Goal: Transaction & Acquisition: Purchase product/service

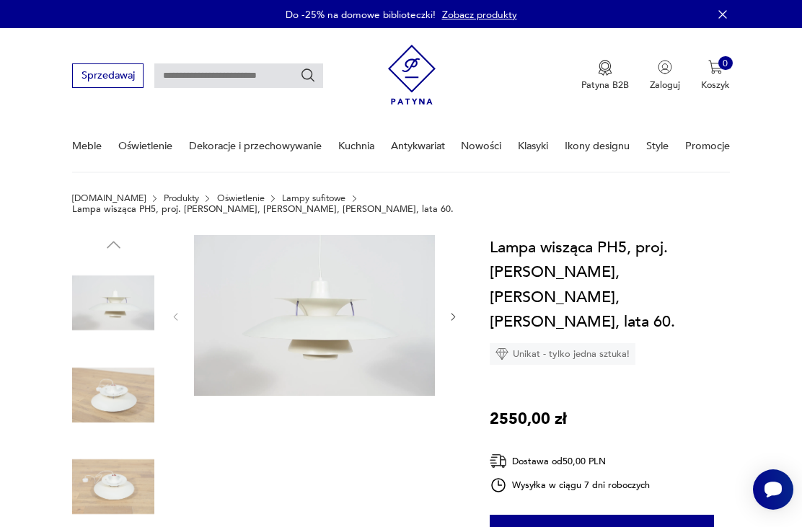
click at [112, 378] on img at bounding box center [113, 395] width 82 height 82
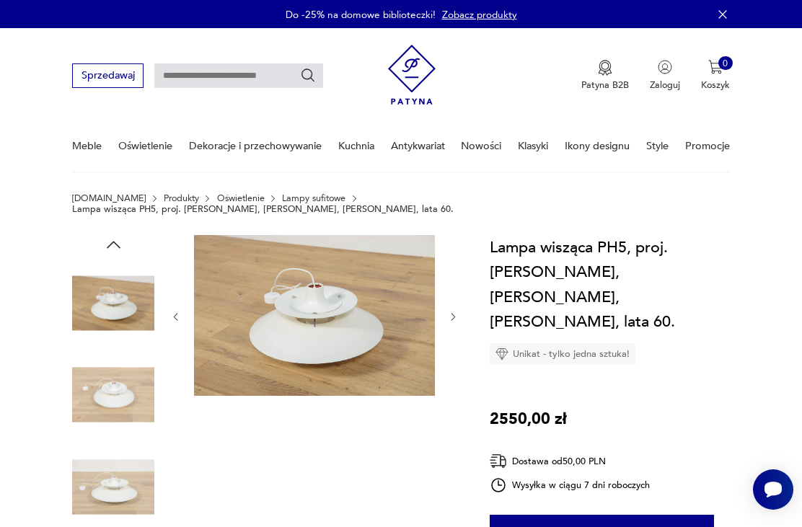
click at [340, 303] on img at bounding box center [314, 315] width 241 height 161
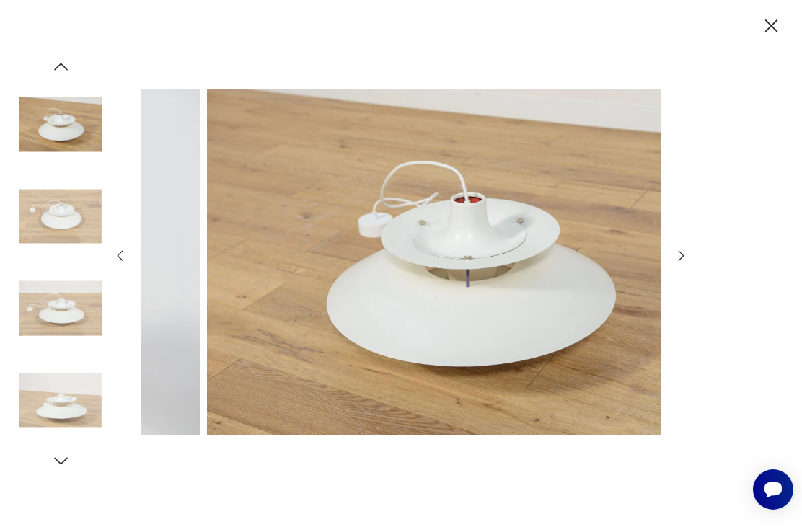
click at [435, 262] on img at bounding box center [467, 263] width 520 height 422
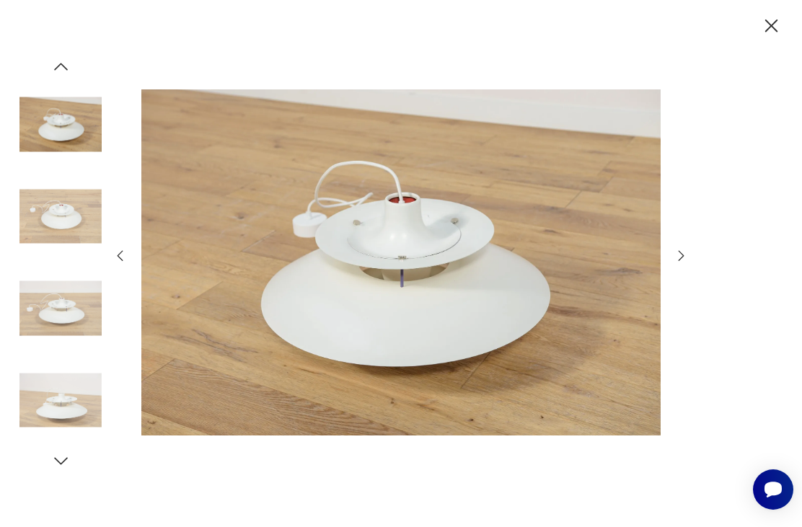
click at [679, 264] on icon "button" at bounding box center [681, 256] width 16 height 16
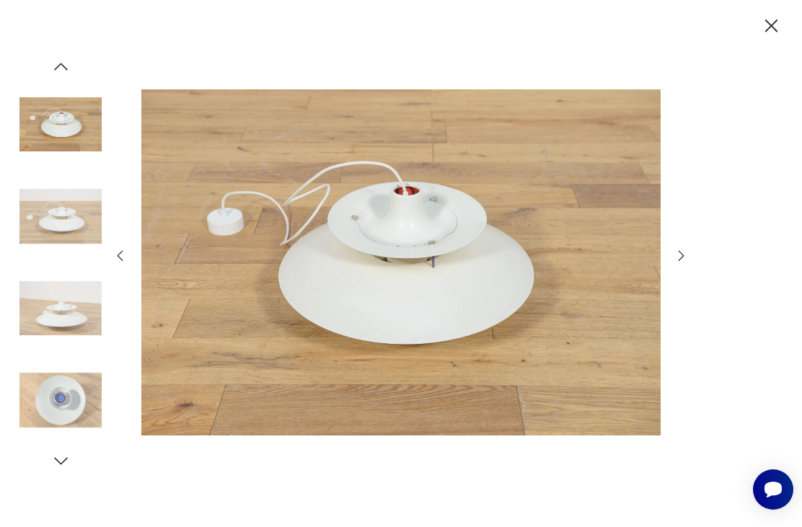
click at [675, 264] on icon "button" at bounding box center [681, 256] width 16 height 16
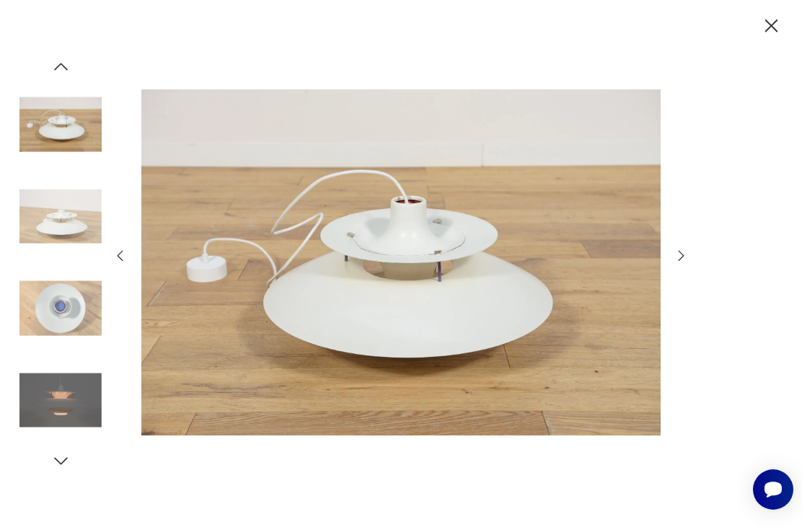
click at [680, 264] on icon "button" at bounding box center [681, 256] width 16 height 16
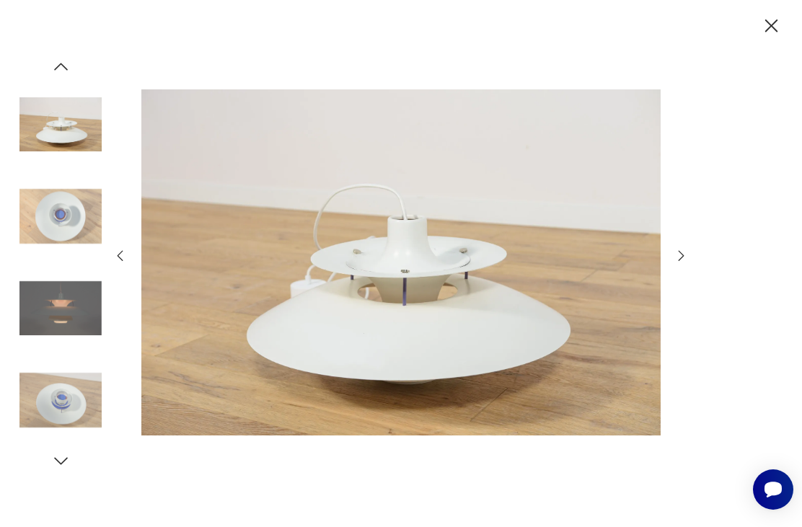
click at [676, 264] on icon "button" at bounding box center [681, 256] width 16 height 16
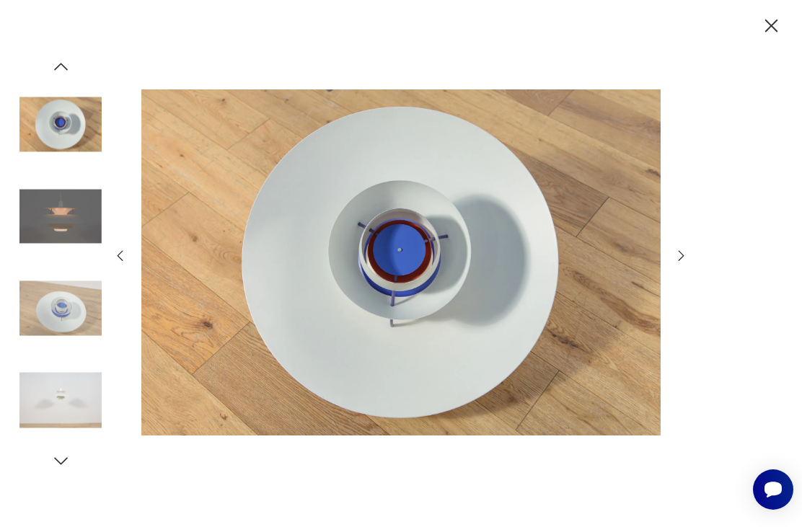
click at [440, 288] on img at bounding box center [401, 263] width 520 height 422
click at [65, 425] on img at bounding box center [60, 400] width 82 height 82
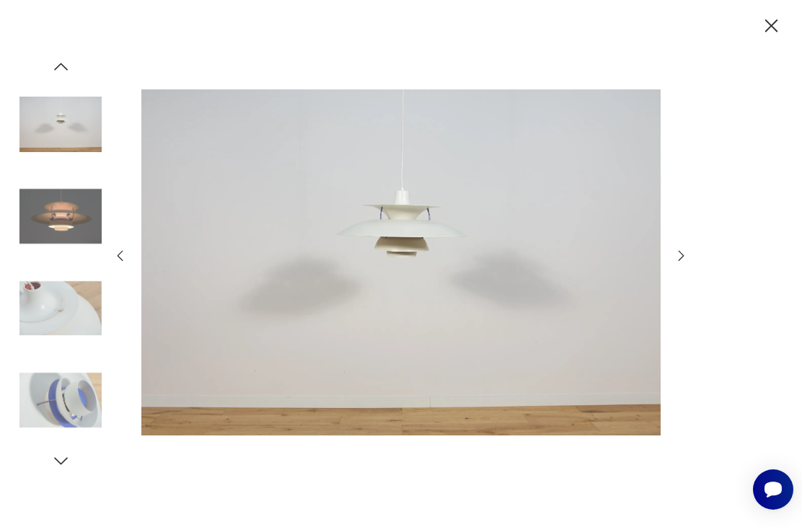
click at [402, 239] on img at bounding box center [401, 263] width 520 height 422
click at [427, 231] on img at bounding box center [401, 263] width 520 height 422
click at [69, 244] on img at bounding box center [60, 216] width 82 height 82
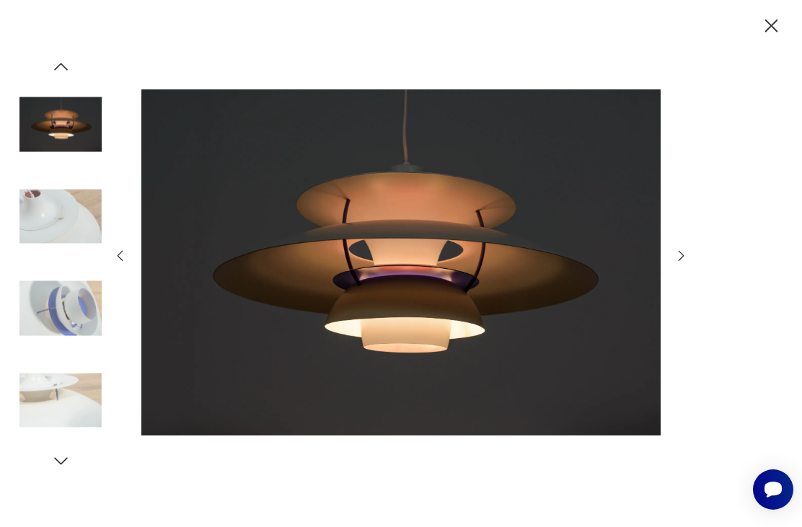
click at [774, 30] on icon "button" at bounding box center [770, 25] width 13 height 13
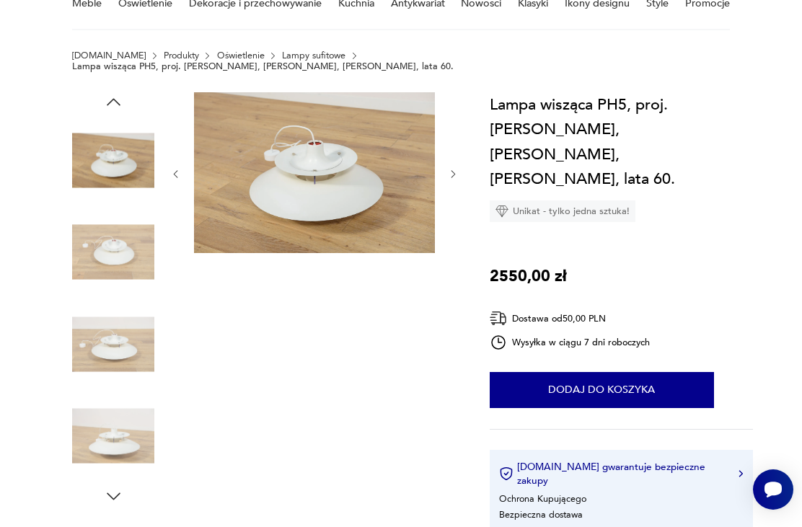
scroll to position [96, 0]
